Goal: Navigation & Orientation: Find specific page/section

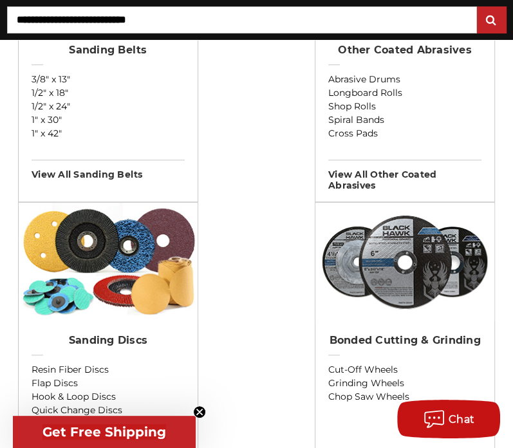
scroll to position [452, 0]
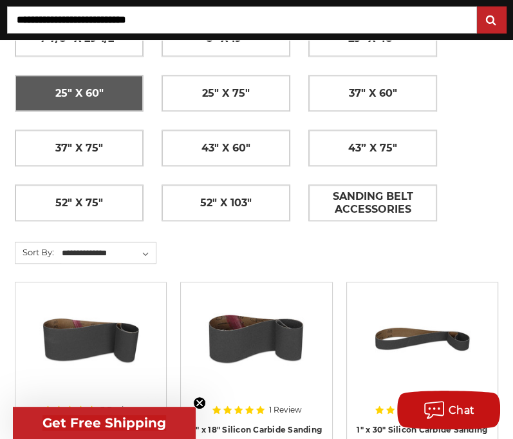
scroll to position [712, 0]
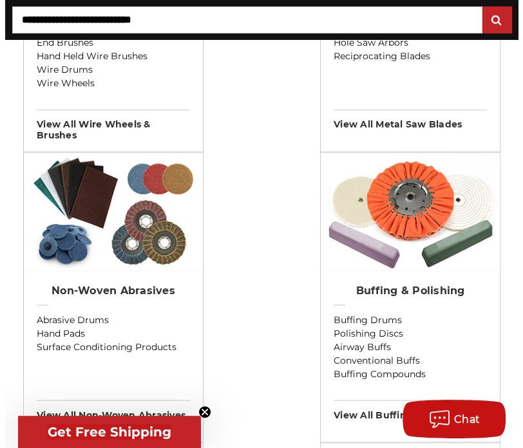
scroll to position [1244, 0]
